Goal: Check status: Check status

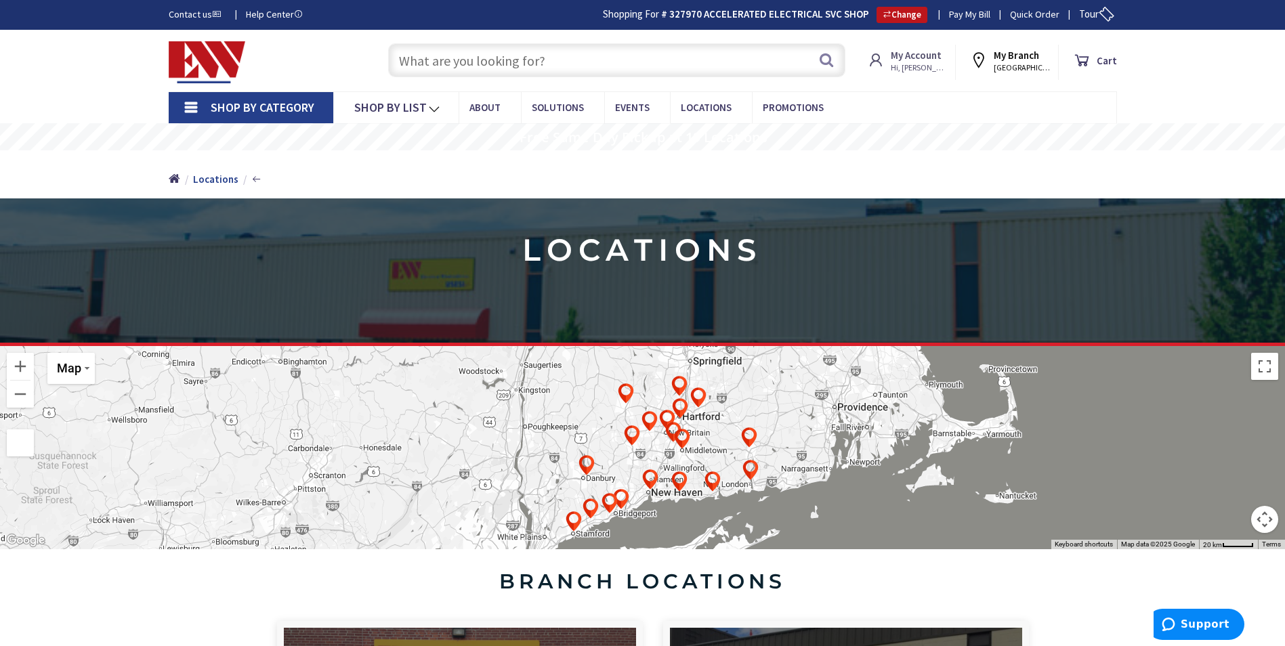
click at [908, 55] on strong "My Account" at bounding box center [916, 55] width 51 height 13
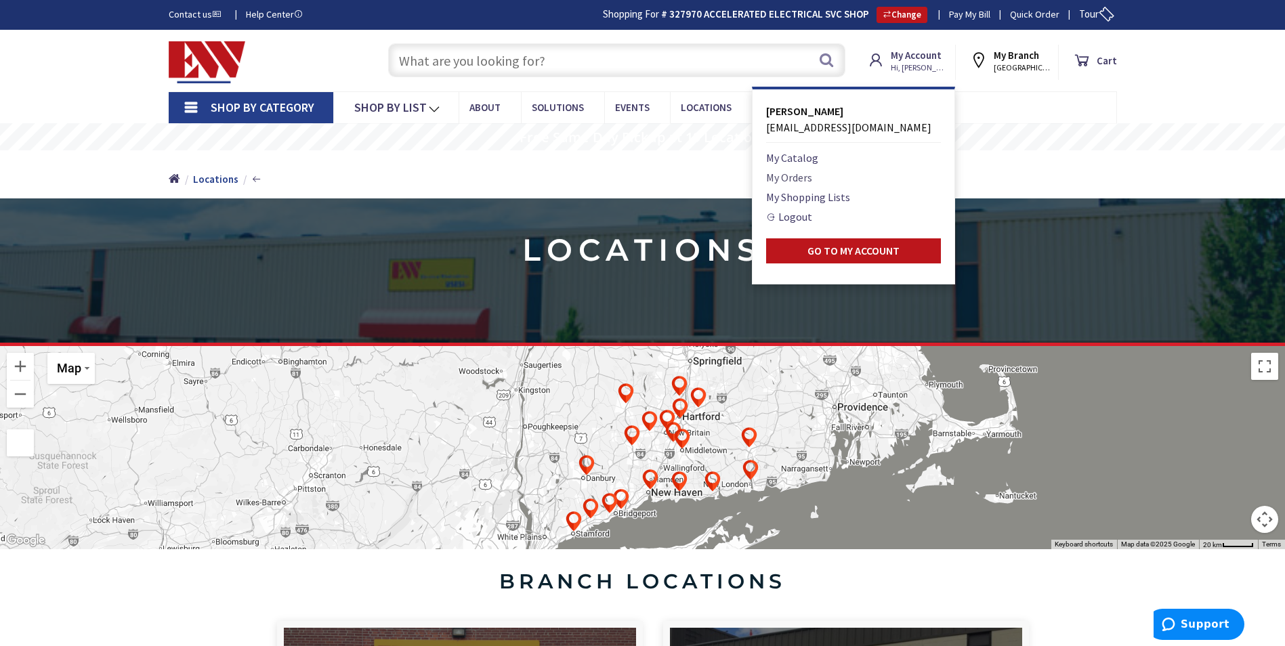
click at [793, 178] on link "My Orders" at bounding box center [789, 177] width 46 height 16
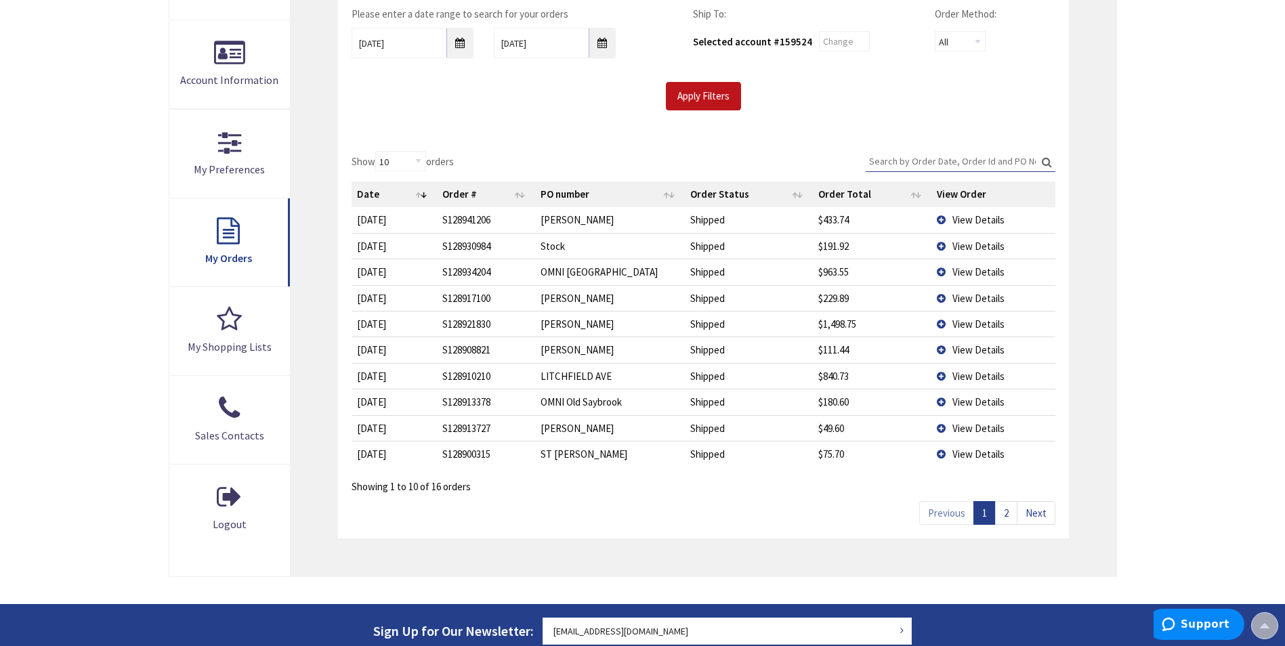
scroll to position [273, 0]
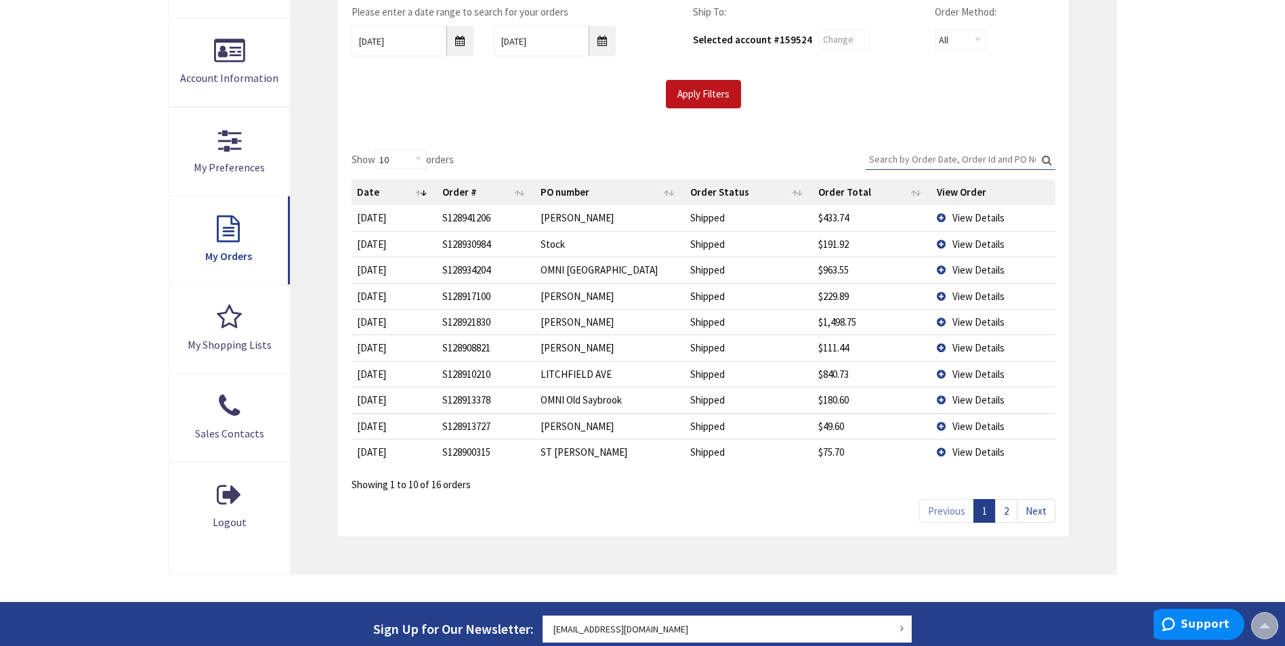
click at [961, 267] on span "View Details" at bounding box center [979, 270] width 52 height 13
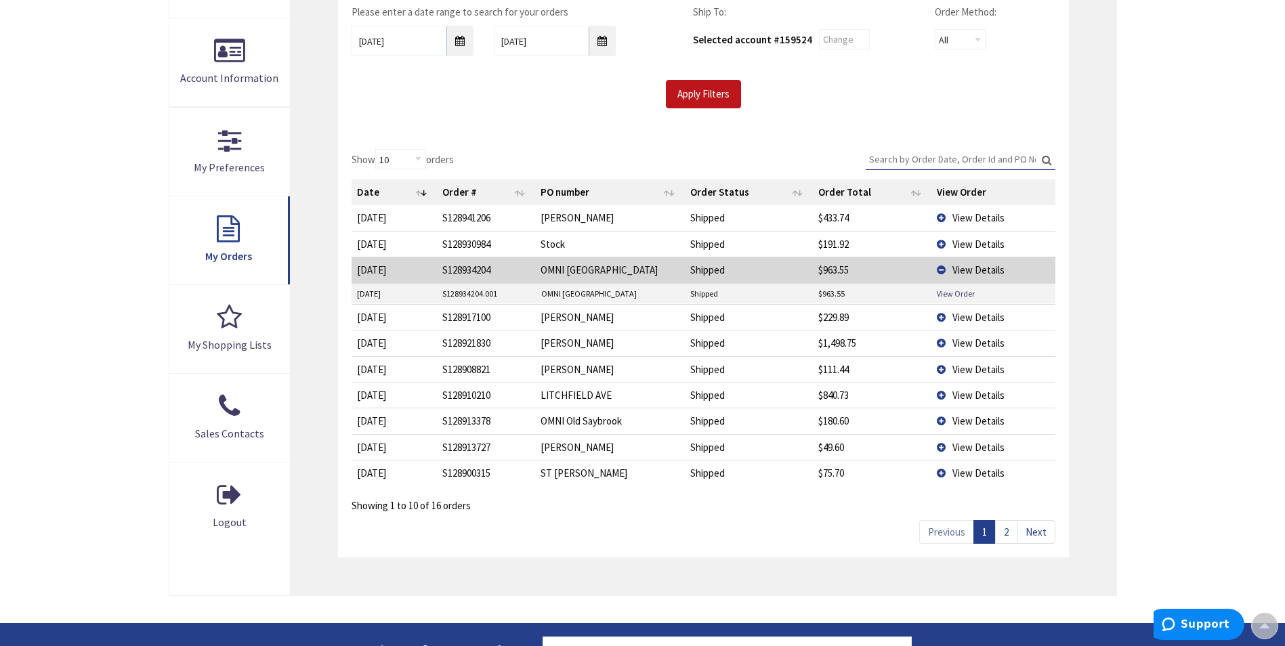
type input "Brandegee Ln, [GEOGRAPHIC_DATA], [GEOGRAPHIC_DATA]"
click at [957, 290] on link "View Order" at bounding box center [956, 294] width 38 height 12
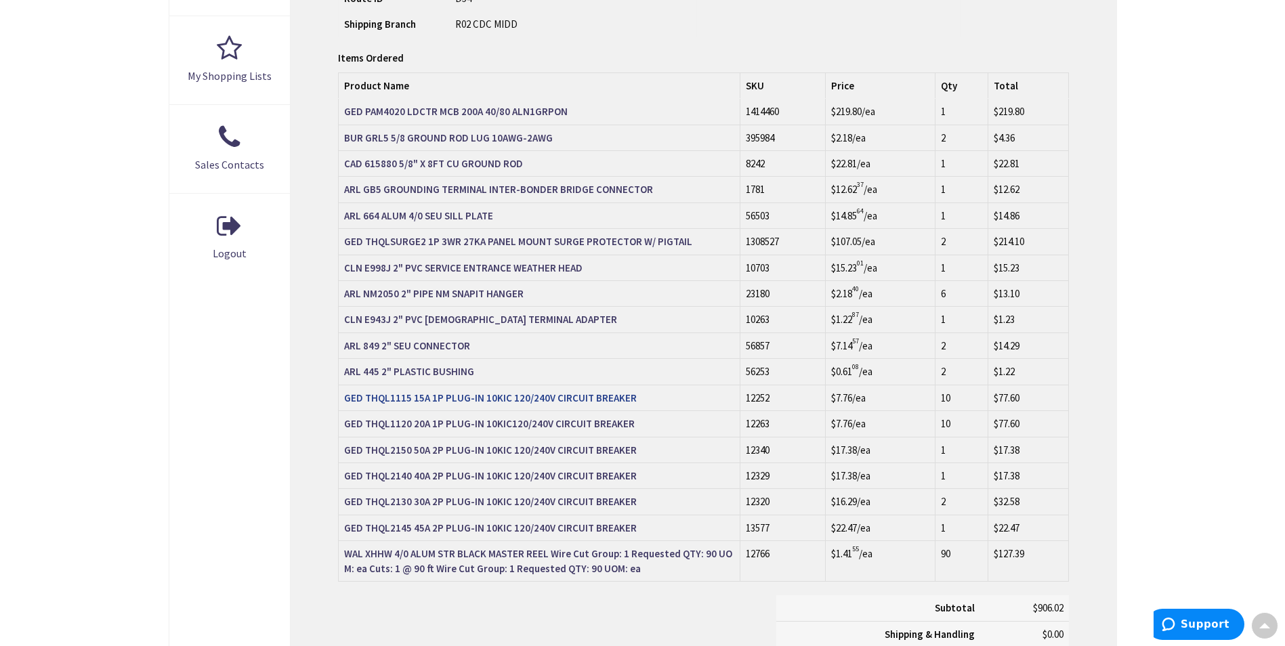
scroll to position [544, 0]
click at [497, 108] on strong "GED PAM4020 LDCTR MCB 200A 40/80 ALN1GRPON" at bounding box center [456, 109] width 224 height 13
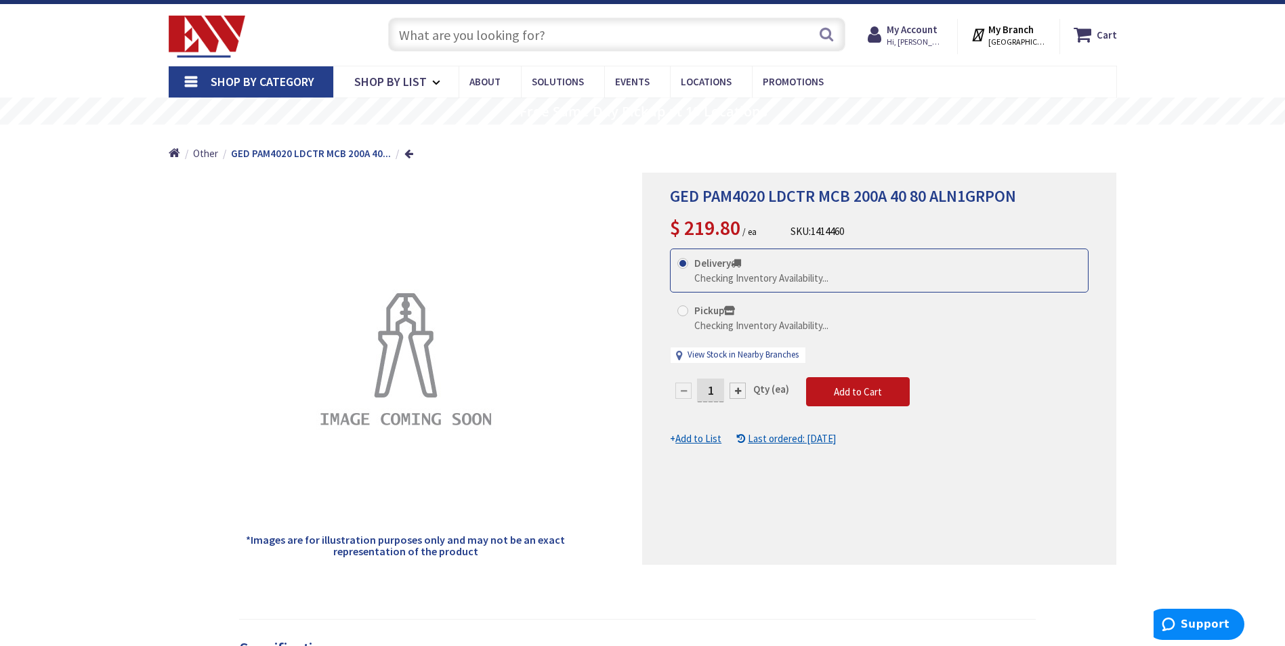
scroll to position [68, 0]
